Goal: Browse casually

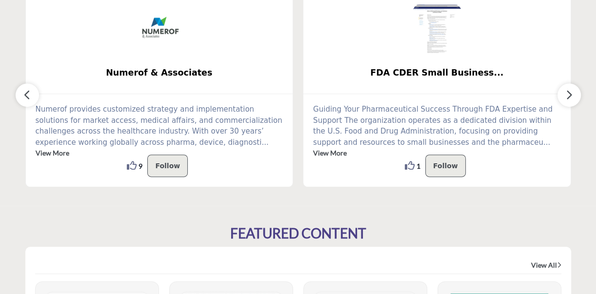
scroll to position [320, 0]
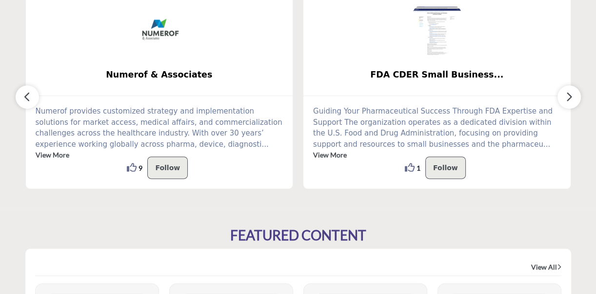
click at [570, 95] on icon "button" at bounding box center [570, 97] width 8 height 12
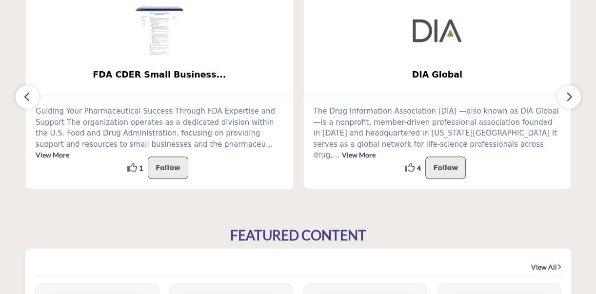
click at [570, 95] on icon "button" at bounding box center [570, 97] width 8 height 12
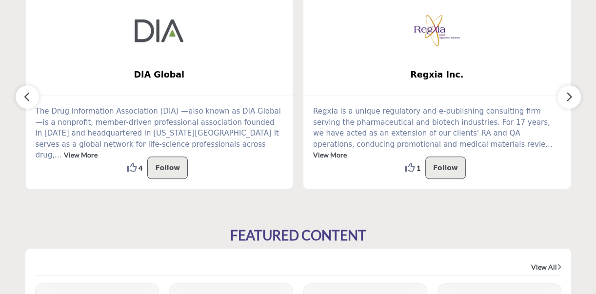
click at [570, 95] on icon "button" at bounding box center [570, 97] width 8 height 12
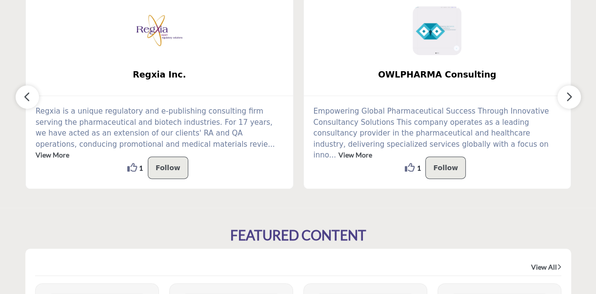
click at [570, 95] on icon "button" at bounding box center [570, 97] width 8 height 12
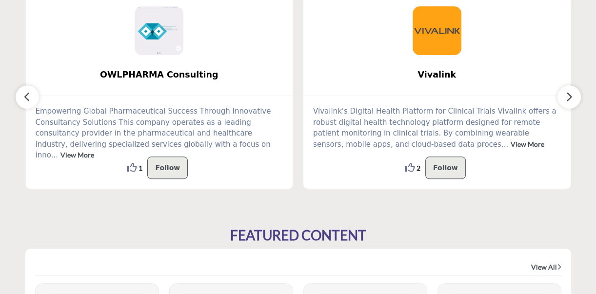
click at [570, 95] on icon "button" at bounding box center [570, 97] width 8 height 12
click at [26, 93] on icon "button" at bounding box center [27, 97] width 8 height 12
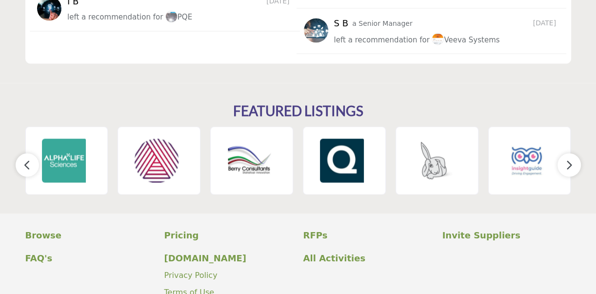
scroll to position [1424, 0]
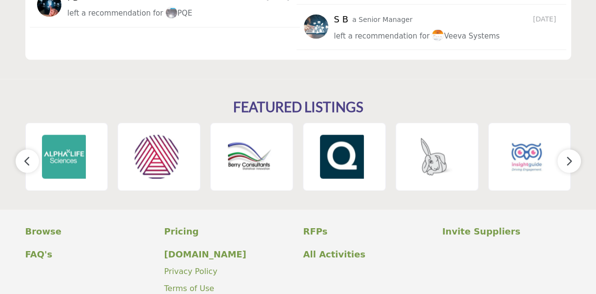
click at [569, 162] on icon "button" at bounding box center [570, 161] width 8 height 12
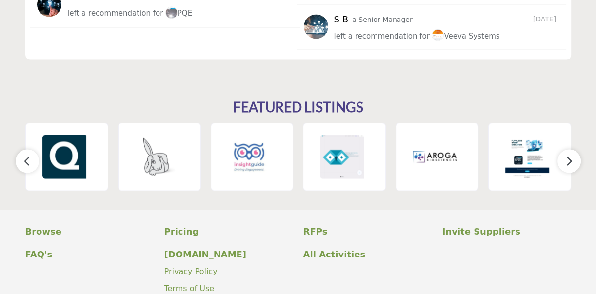
click at [569, 162] on icon "button" at bounding box center [570, 161] width 8 height 12
click at [467, 232] on p "Invite Suppliers" at bounding box center [507, 230] width 129 height 13
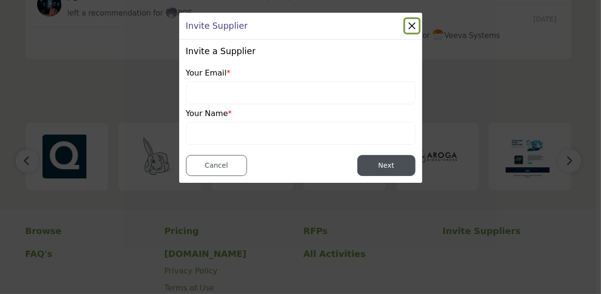
click at [412, 23] on button "Close" at bounding box center [412, 26] width 14 height 14
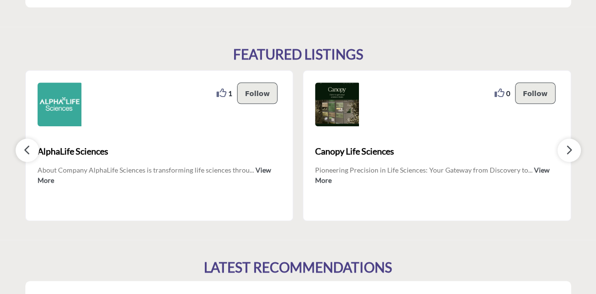
scroll to position [870, 0]
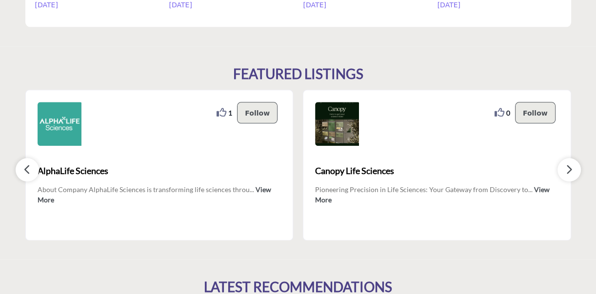
click at [568, 168] on icon "button" at bounding box center [570, 169] width 8 height 12
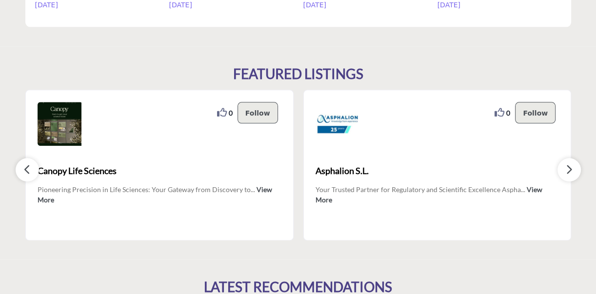
click at [568, 168] on icon "button" at bounding box center [570, 169] width 8 height 12
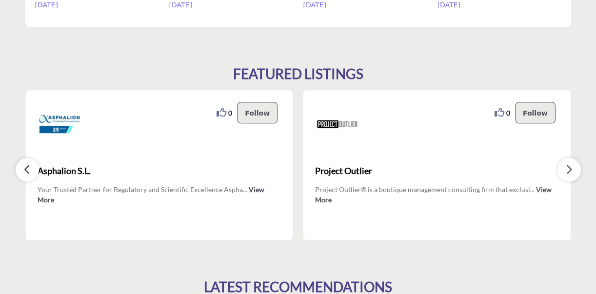
click at [568, 168] on icon "button" at bounding box center [570, 169] width 8 height 12
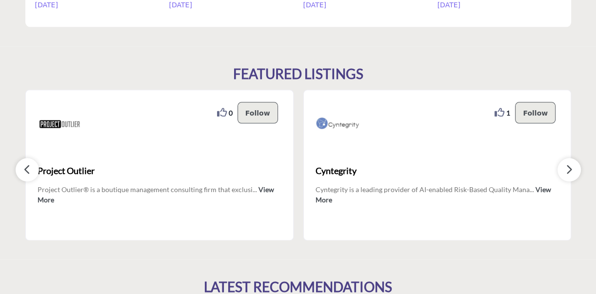
click at [568, 168] on icon "button" at bounding box center [570, 169] width 8 height 12
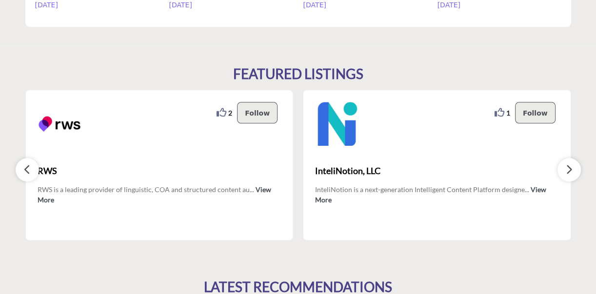
click at [568, 168] on icon "button" at bounding box center [570, 169] width 8 height 12
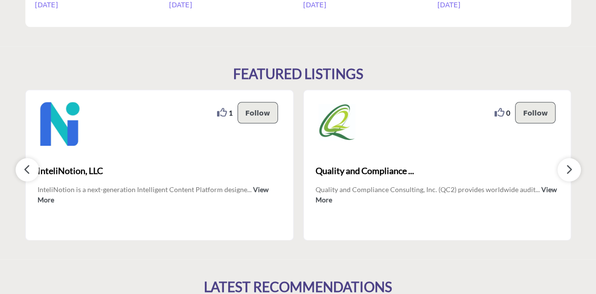
click at [568, 168] on icon "button" at bounding box center [570, 169] width 8 height 12
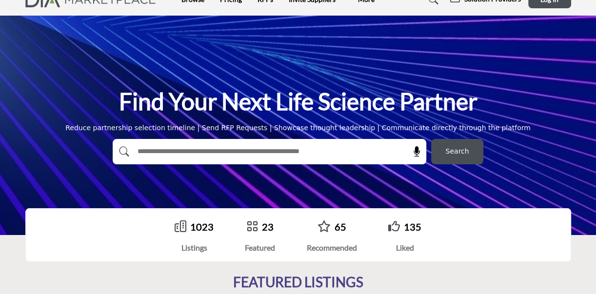
scroll to position [0, 0]
